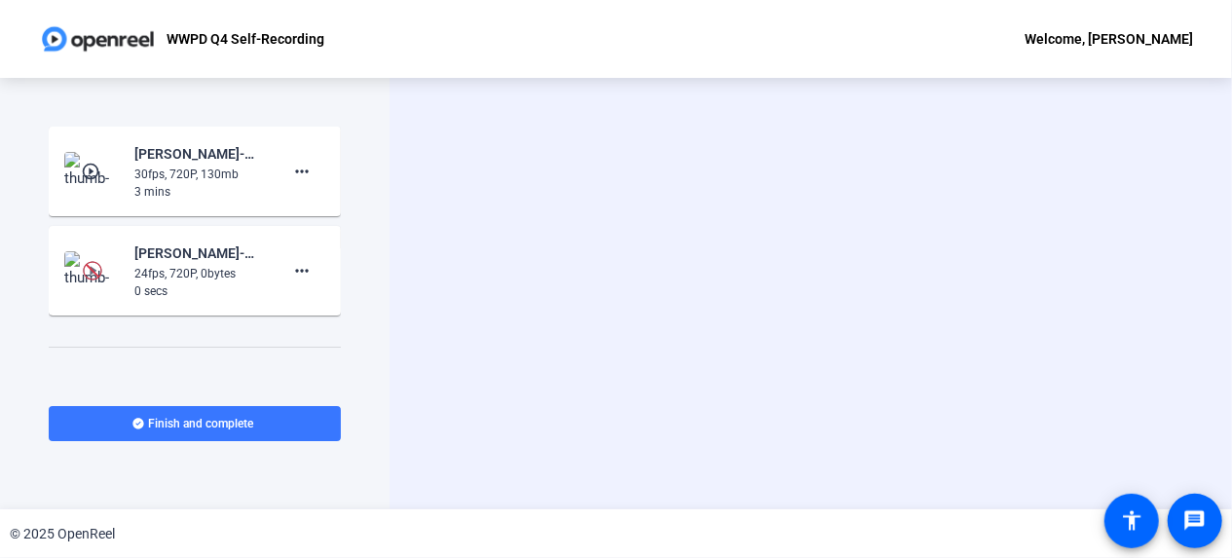
click at [93, 272] on img at bounding box center [92, 270] width 19 height 19
click at [304, 270] on mat-icon "more_horiz" at bounding box center [301, 270] width 23 height 23
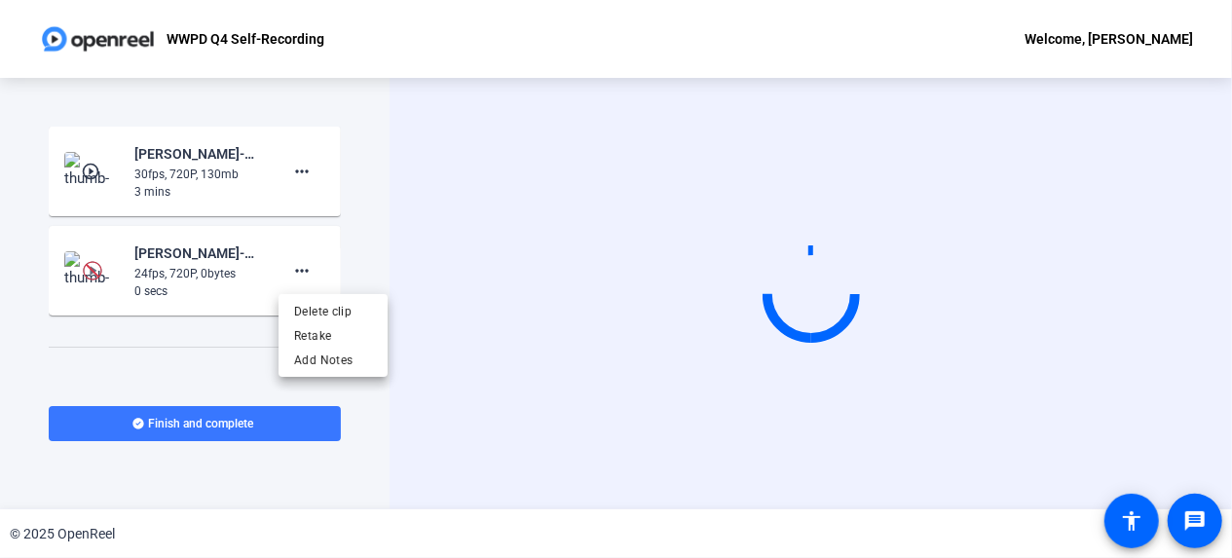
click at [295, 265] on div at bounding box center [616, 279] width 1232 height 558
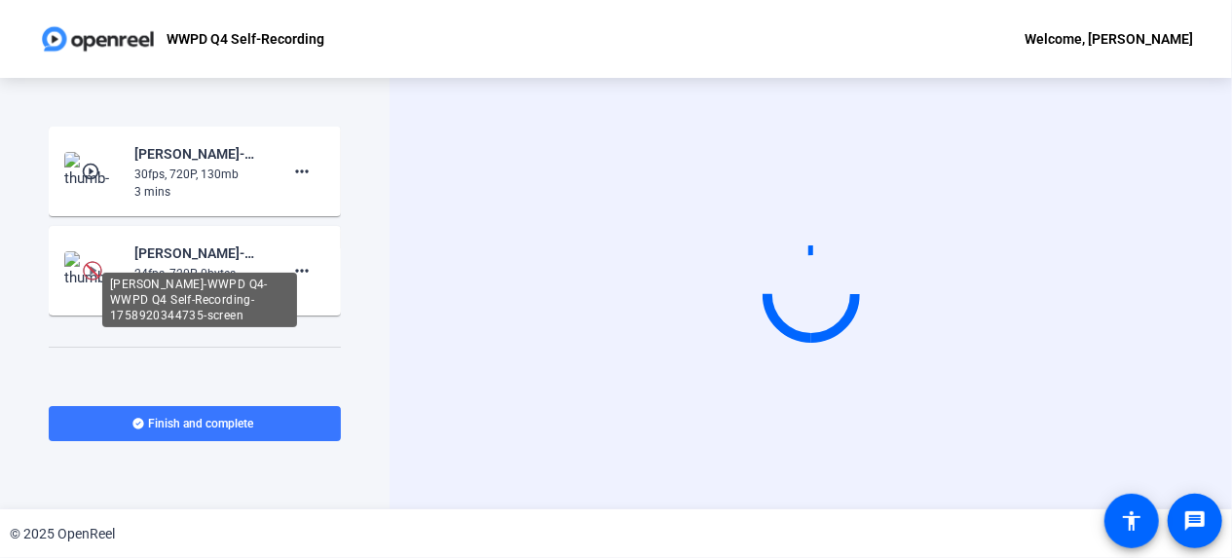
click at [178, 250] on div "[PERSON_NAME]-WWPD Q4-WWPD Q4 Self-Recording-1758920344735-screen" at bounding box center [199, 252] width 130 height 23
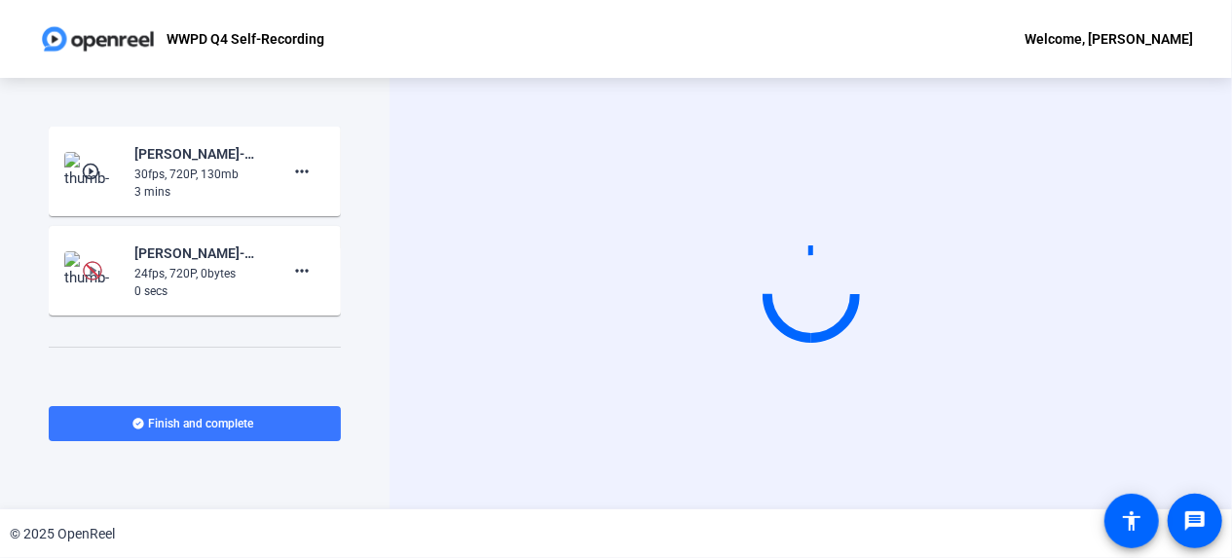
click at [89, 274] on img at bounding box center [92, 270] width 19 height 19
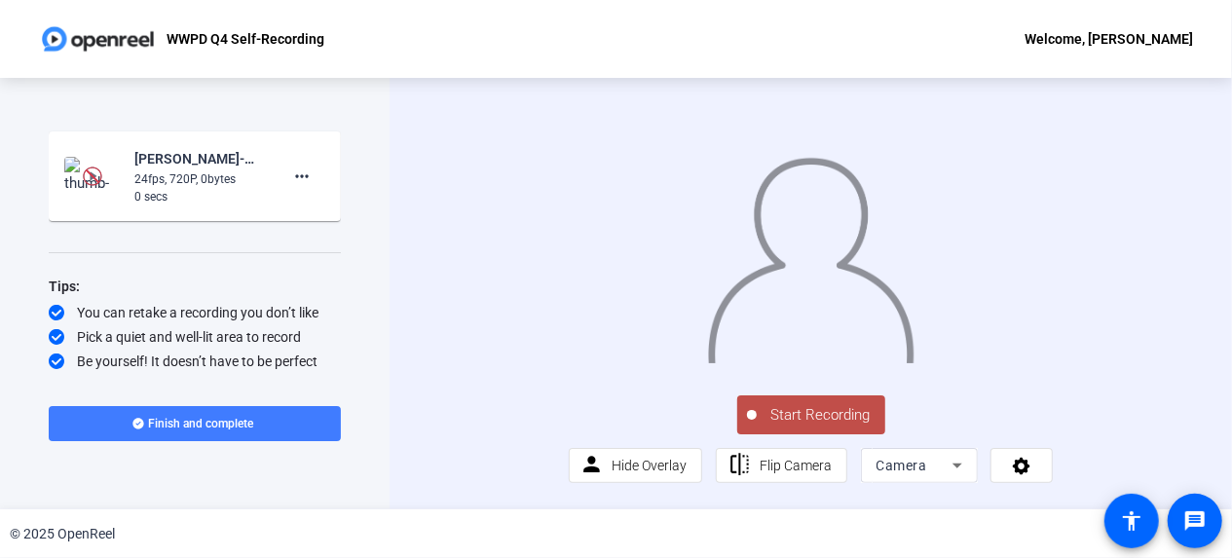
click at [214, 416] on span at bounding box center [195, 423] width 292 height 47
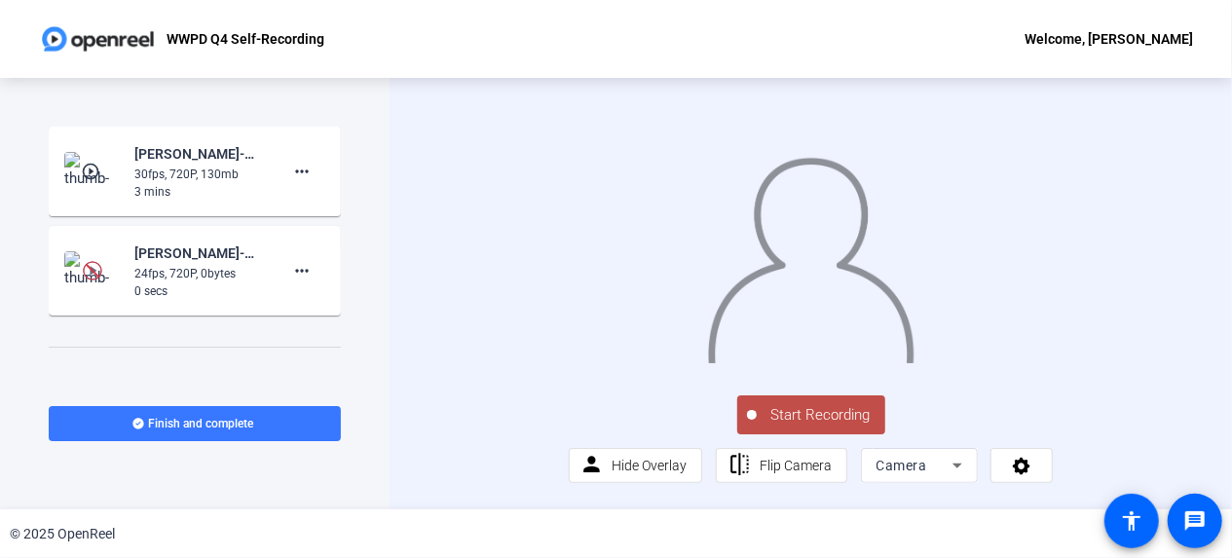
click at [106, 168] on img at bounding box center [92, 171] width 57 height 39
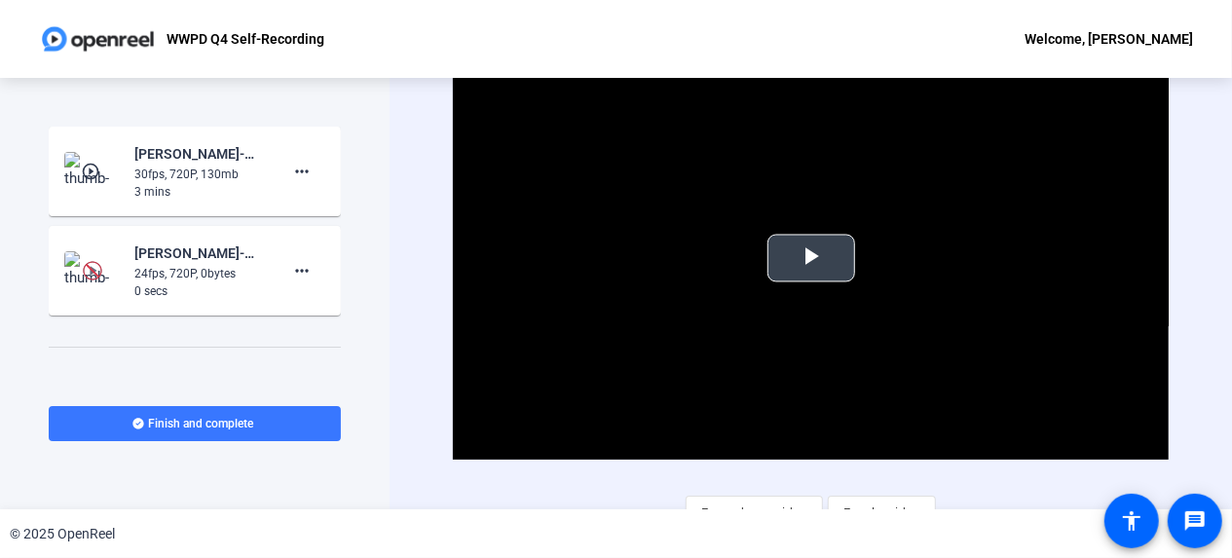
click at [811, 258] on span "Video Player" at bounding box center [811, 258] width 0 height 0
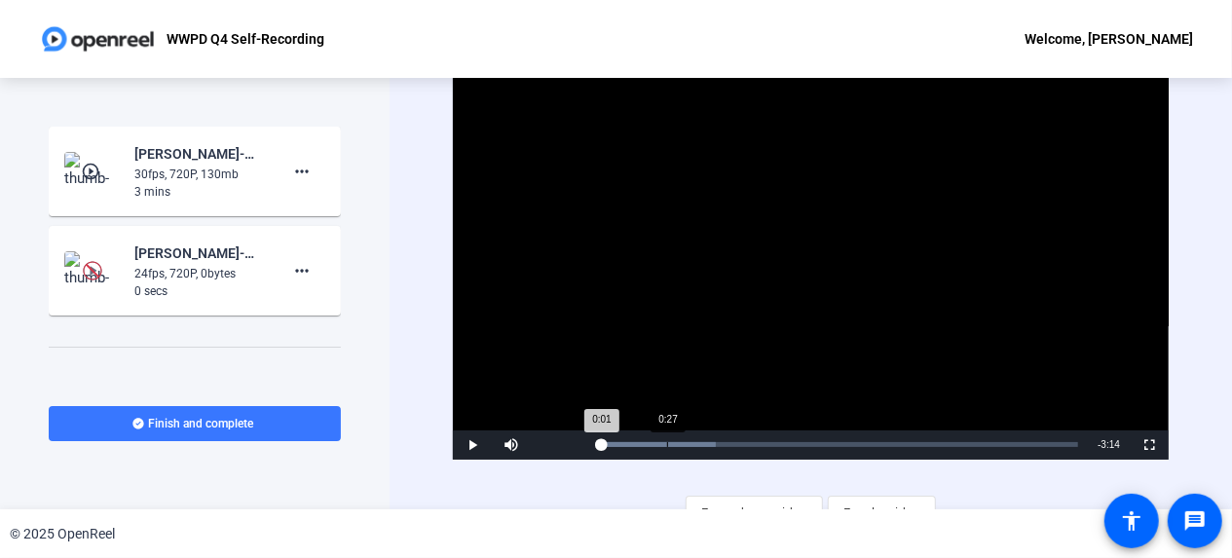
click at [667, 447] on div "Loaded : 24.37% 0:27 0:01" at bounding box center [838, 444] width 499 height 29
click at [749, 449] on div "Loaded : 24.37% 1:00 0:28" at bounding box center [838, 444] width 499 height 29
click at [922, 450] on div "Loaded : 32.91% 2:05 1:01" at bounding box center [838, 444] width 499 height 29
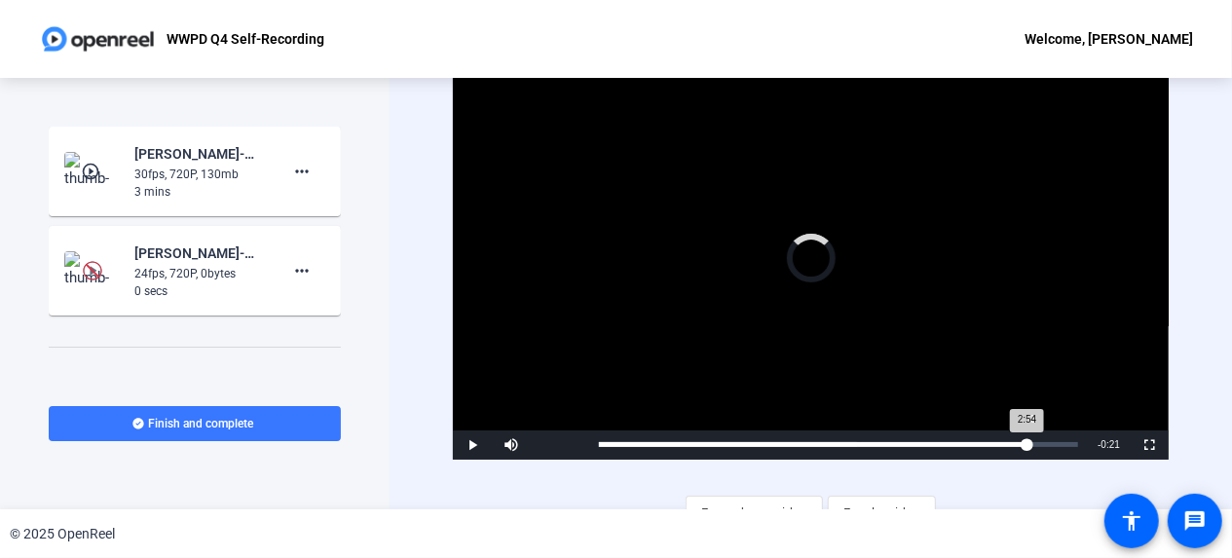
click at [1027, 449] on div "Loaded : 53.88% 2:53 2:54" at bounding box center [838, 444] width 499 height 29
click at [1064, 449] on div "Loaded : 64.04% 3:09 2:54" at bounding box center [838, 444] width 499 height 29
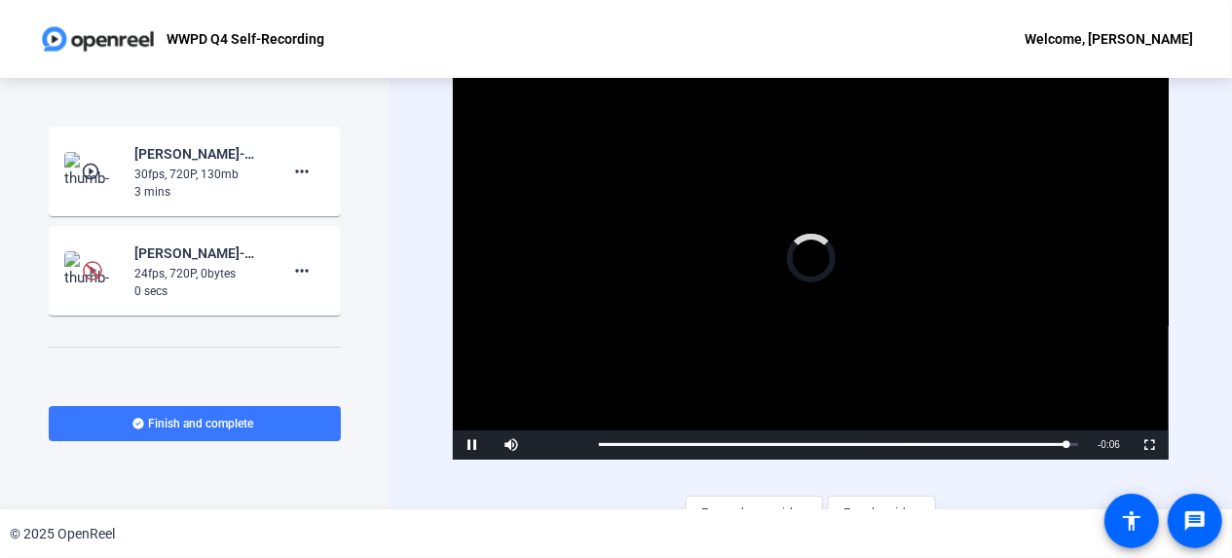
click at [165, 268] on div "24fps, 720P, 0bytes" at bounding box center [199, 274] width 130 height 18
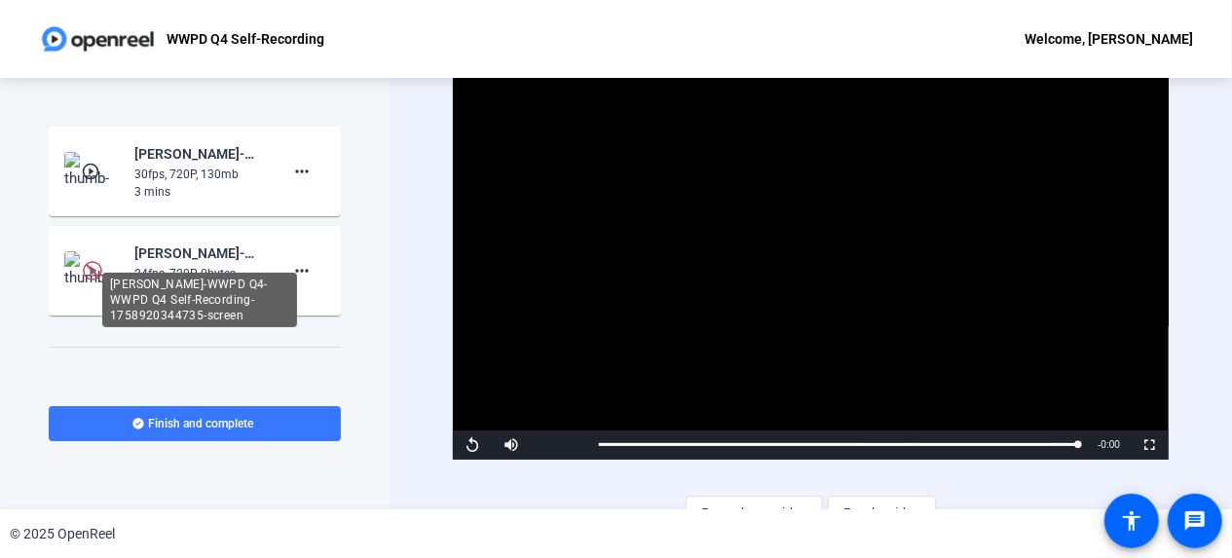
click at [228, 257] on div "[PERSON_NAME]-WWPD Q4-WWPD Q4 Self-Recording-1758920344735-screen" at bounding box center [199, 252] width 130 height 23
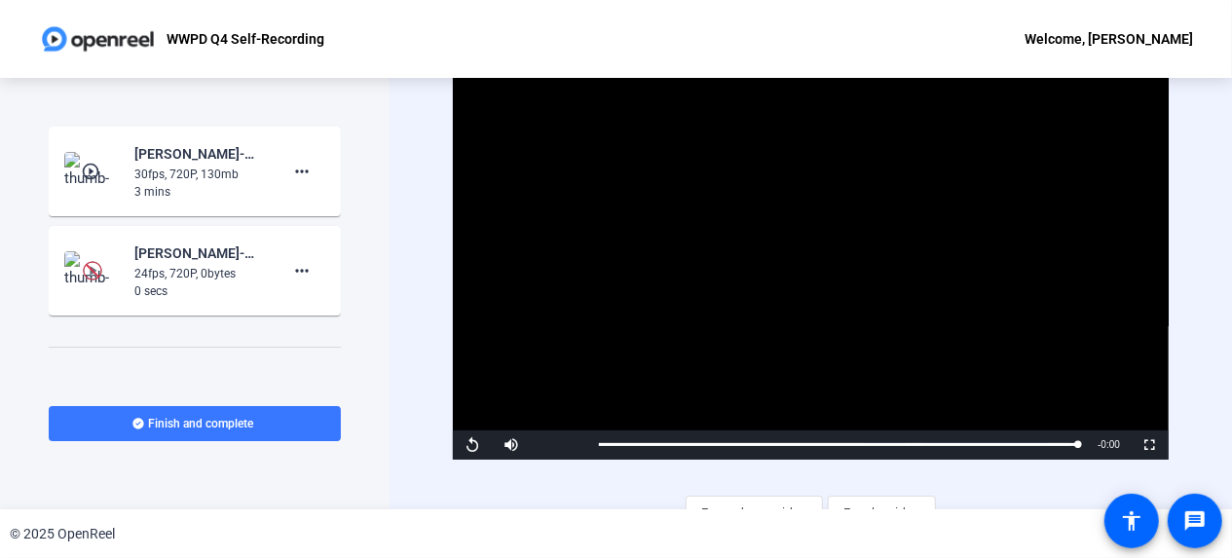
click at [204, 254] on div "[PERSON_NAME]-WWPD Q4-WWPD Q4 Self-Recording-1758920344735-screen" at bounding box center [199, 252] width 130 height 23
click at [299, 276] on mat-icon "more_horiz" at bounding box center [301, 270] width 23 height 23
click at [194, 260] on div at bounding box center [616, 279] width 1232 height 558
click at [94, 271] on img at bounding box center [92, 270] width 19 height 19
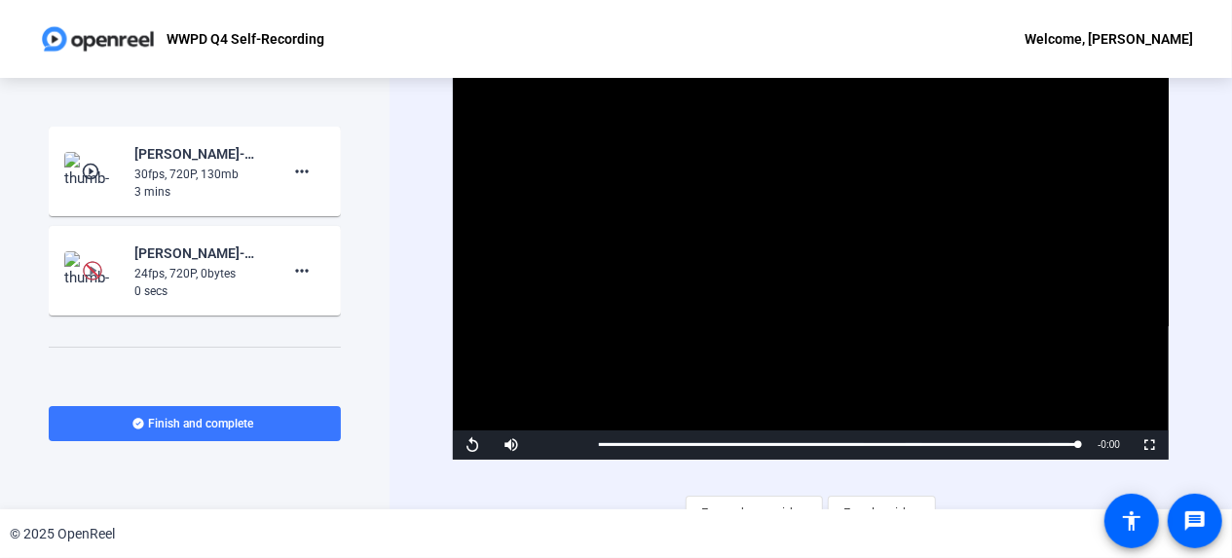
click at [94, 271] on img at bounding box center [92, 270] width 19 height 19
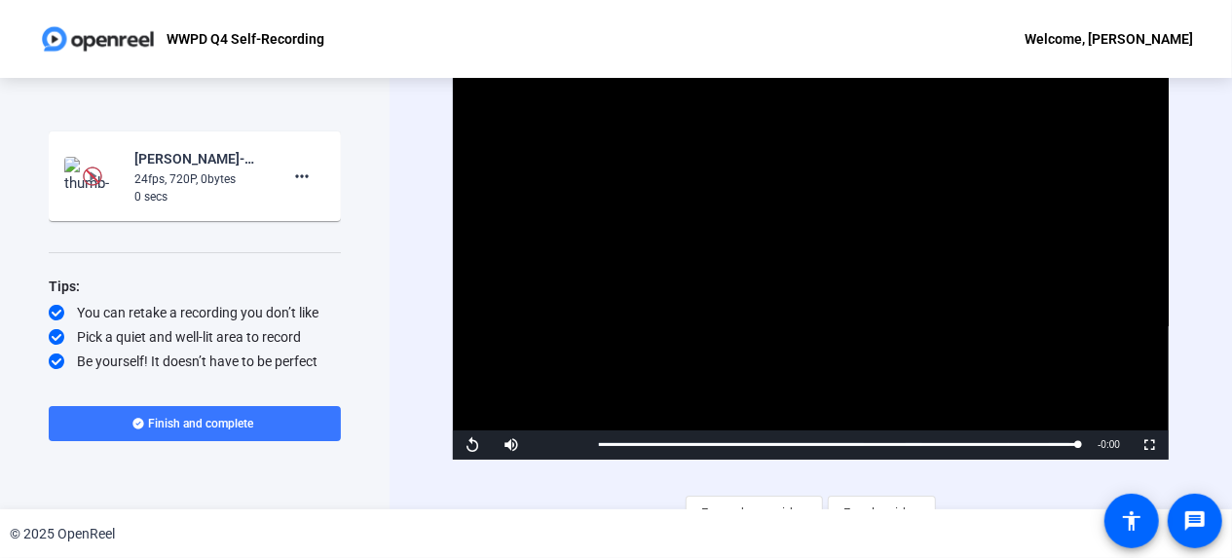
scroll to position [27, 0]
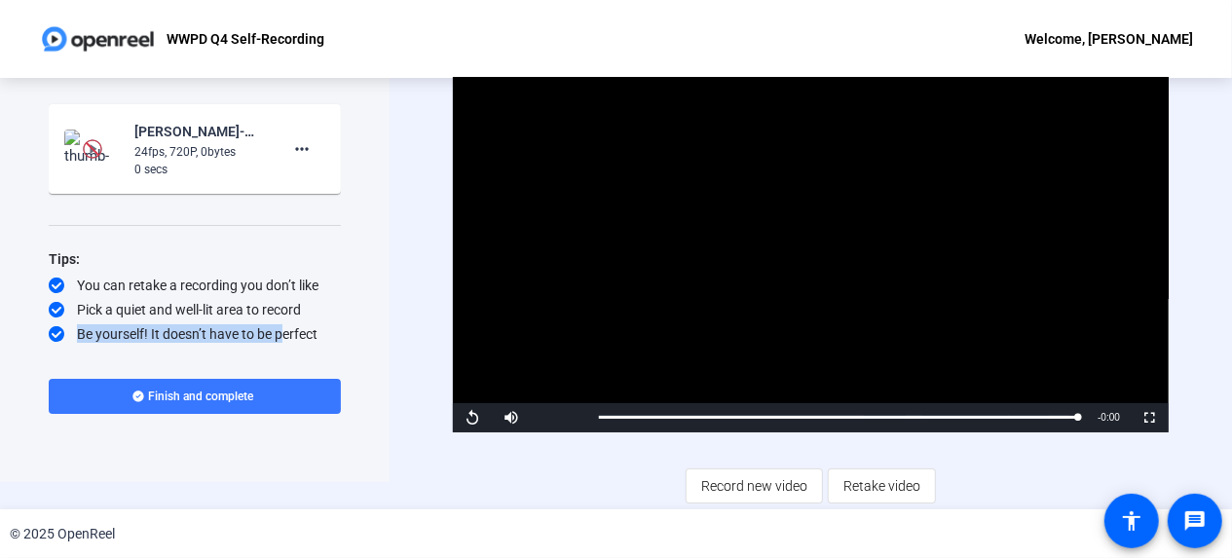
drag, startPoint x: 198, startPoint y: 318, endPoint x: 278, endPoint y: 335, distance: 82.5
click at [278, 335] on div "Tips: You can retake a recording you don’t like Pick a quiet and well-lit area …" at bounding box center [195, 295] width 292 height 96
click at [278, 335] on div "Be yourself! It doesn’t have to be perfect" at bounding box center [195, 333] width 292 height 19
